Goal: Task Accomplishment & Management: Use online tool/utility

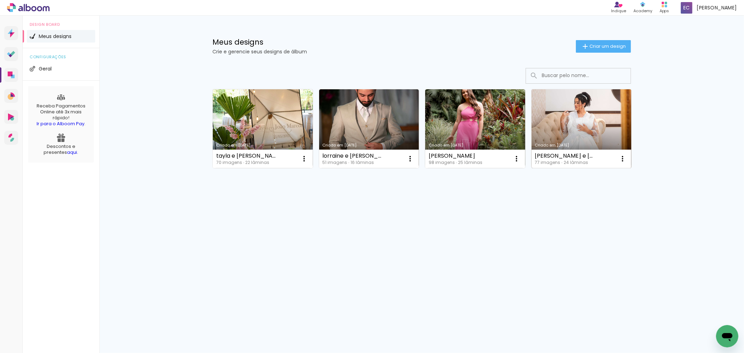
click at [589, 133] on link "Criado em [DATE]" at bounding box center [582, 128] width 100 height 79
click at [480, 130] on link "Criado em [DATE]" at bounding box center [475, 128] width 100 height 79
